Goal: Navigation & Orientation: Find specific page/section

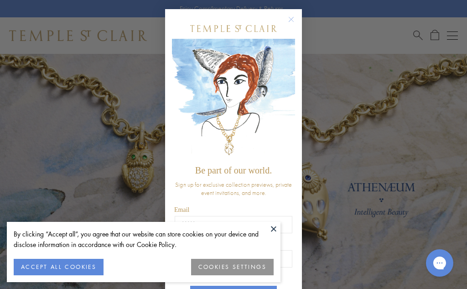
click at [286, 20] on circle "Close dialog" at bounding box center [291, 19] width 11 height 11
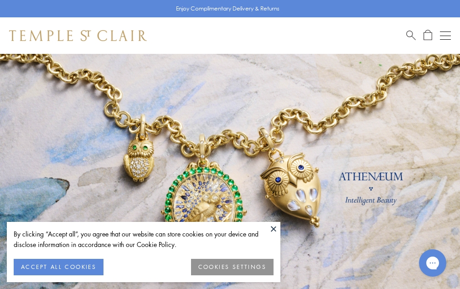
click at [82, 269] on button "ACCEPT ALL COOKIES" at bounding box center [59, 266] width 90 height 16
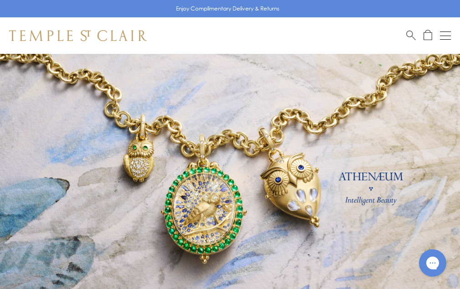
click at [451, 35] on div "Shop Shop Categories Amulets Pendants & Charms Lockets Chains & Leather Cords E…" at bounding box center [230, 35] width 460 height 36
click at [440, 37] on button "Open navigation" at bounding box center [445, 35] width 11 height 11
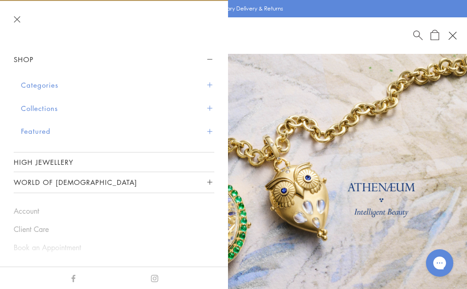
click at [207, 83] on span "Sidebar navigation" at bounding box center [209, 85] width 5 height 5
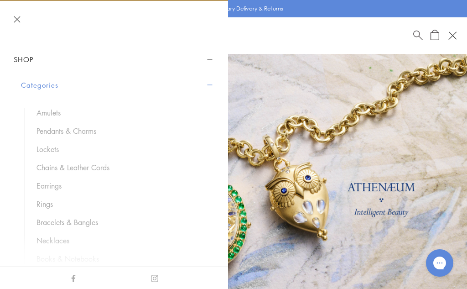
scroll to position [46, 0]
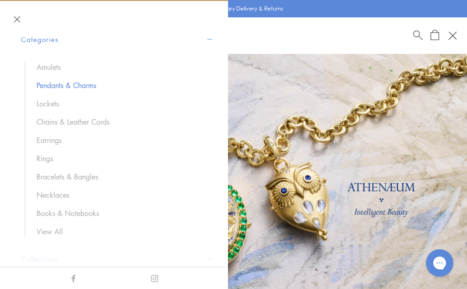
click at [85, 82] on link "Pendants & Charms" at bounding box center [120, 85] width 169 height 10
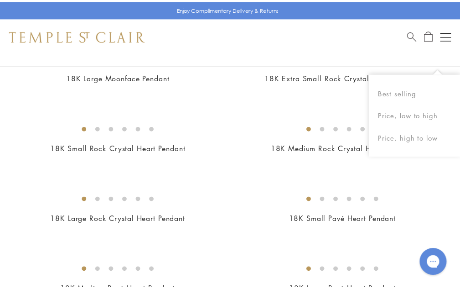
scroll to position [957, 0]
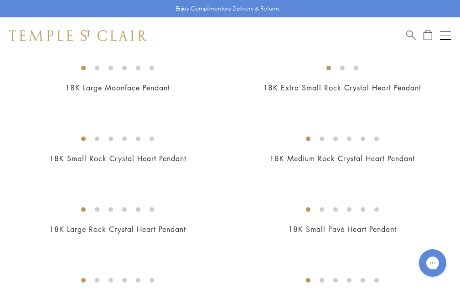
click at [451, 38] on div "Shop Shop Categories Amulets Pendants & Charms Lockets Chains & Leather Cords E…" at bounding box center [230, 35] width 460 height 36
click at [443, 32] on button "Open navigation" at bounding box center [445, 35] width 11 height 11
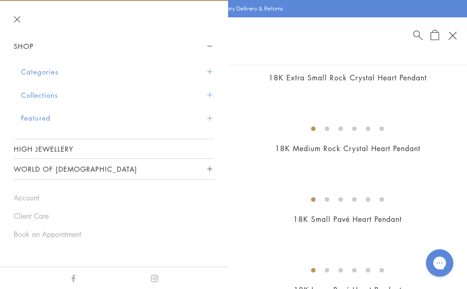
scroll to position [0, 0]
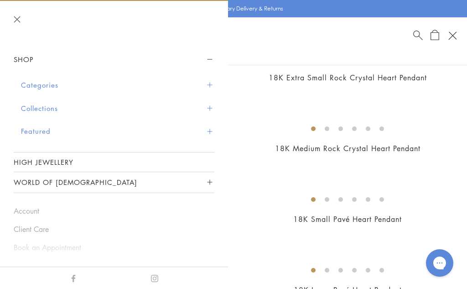
click at [207, 84] on span "Sidebar navigation" at bounding box center [209, 85] width 5 height 5
click at [207, 83] on span "Sidebar navigation" at bounding box center [209, 85] width 5 height 5
click at [207, 85] on span "Sidebar navigation" at bounding box center [209, 85] width 5 height 5
click at [46, 84] on button "Categories" at bounding box center [117, 84] width 193 height 23
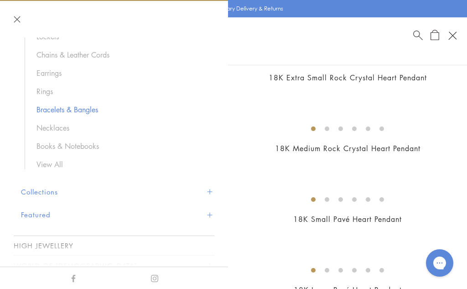
scroll to position [91, 0]
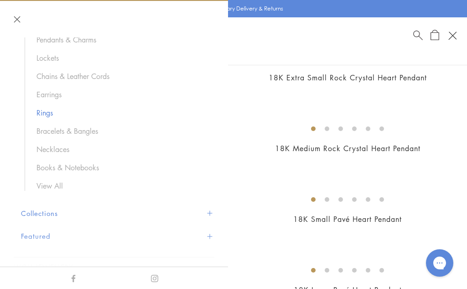
click at [44, 111] on link "Rings" at bounding box center [120, 113] width 169 height 10
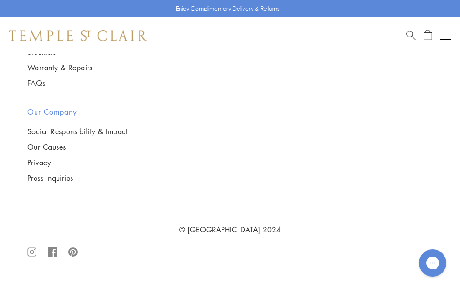
scroll to position [4285, 0]
